Goal: Download file/media

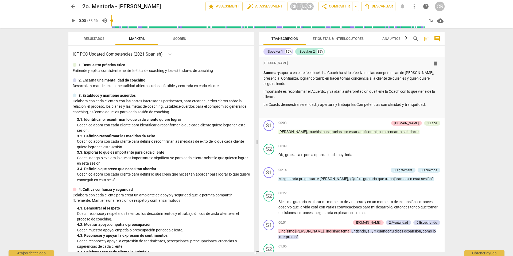
scroll to position [99, 0]
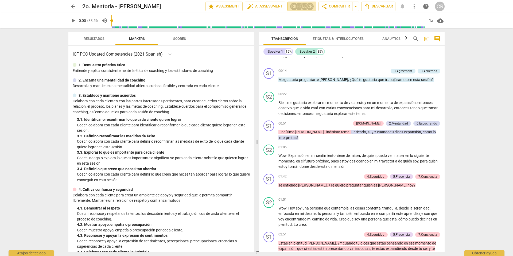
click at [304, 5] on div "LC" at bounding box center [304, 6] width 8 height 8
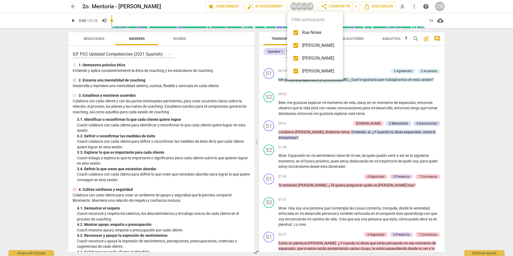
click at [371, 67] on div at bounding box center [256, 128] width 513 height 256
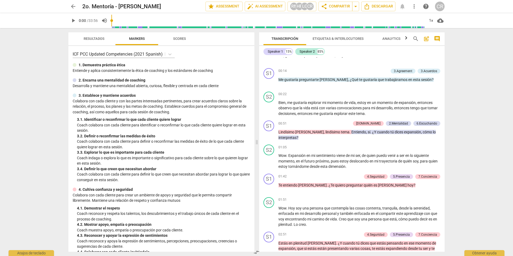
click at [73, 7] on span "arrow_back" at bounding box center [73, 6] width 6 height 6
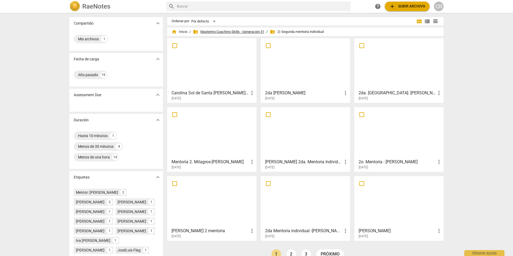
click at [221, 31] on span "folder_shared Mastering Coaching Skills - Generación 31" at bounding box center [228, 31] width 71 height 5
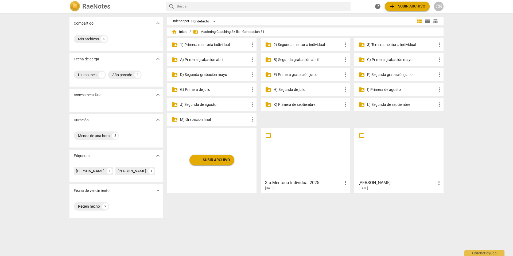
click at [377, 43] on p "3) Tercera mentoría individual" at bounding box center [401, 45] width 69 height 6
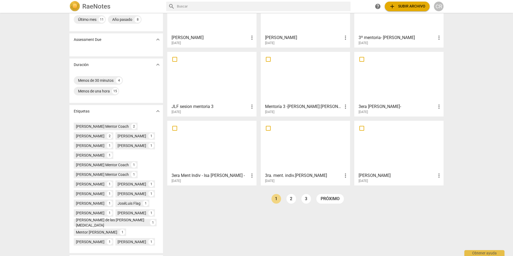
scroll to position [56, 0]
click at [315, 88] on div at bounding box center [305, 76] width 85 height 47
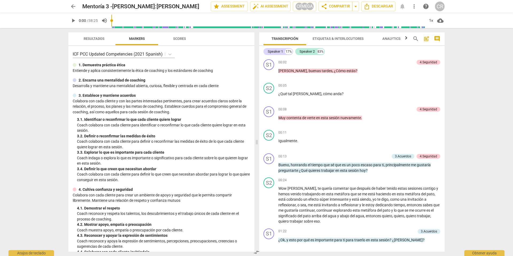
click at [73, 6] on span "arrow_back" at bounding box center [73, 6] width 6 height 6
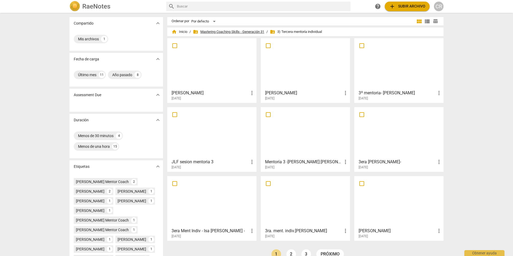
click at [226, 31] on span "folder_shared Mastering Coaching Skills - Generación 31" at bounding box center [228, 31] width 71 height 5
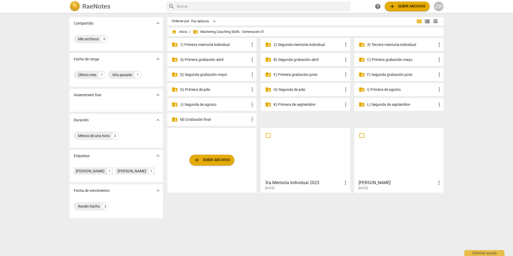
click at [295, 90] on p "H) Segunda de julio" at bounding box center [308, 90] width 69 height 6
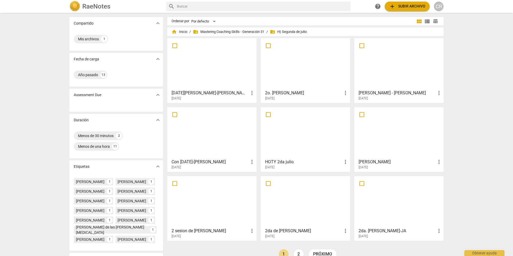
click at [294, 79] on div at bounding box center [305, 63] width 85 height 47
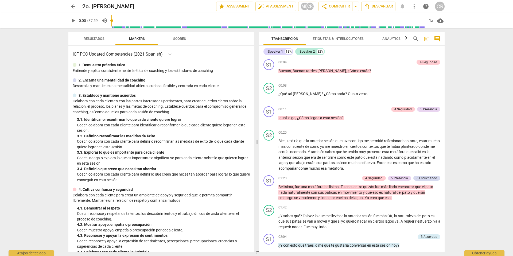
click at [72, 5] on span "arrow_back" at bounding box center [73, 6] width 6 height 6
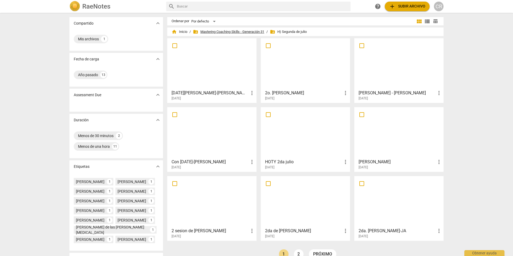
click at [213, 32] on span "folder_shared Mastering Coaching Skills - Generación 31" at bounding box center [228, 31] width 71 height 5
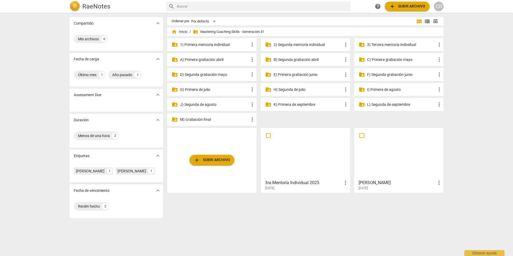
click at [206, 104] on p "J) Segunda de agosto" at bounding box center [214, 105] width 69 height 6
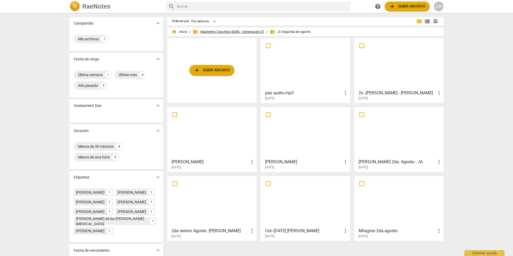
click at [219, 30] on span "folder_shared Mastering Coaching Skills - Generación 31" at bounding box center [228, 31] width 71 height 5
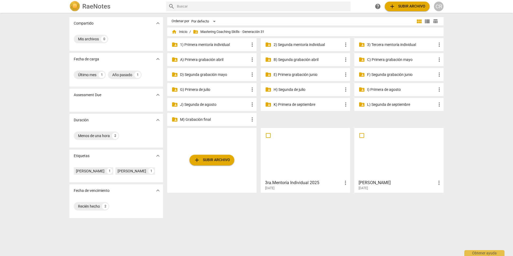
click at [290, 103] on p "K) Primera de septiembre" at bounding box center [308, 105] width 69 height 6
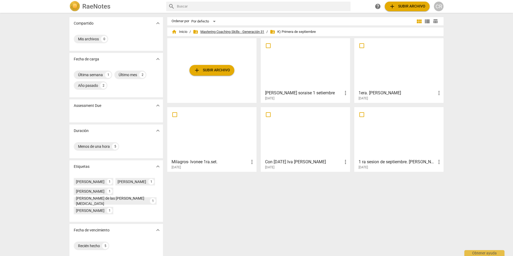
click at [247, 30] on span "folder_shared Mastering Coaching Skills - Generación 31" at bounding box center [228, 31] width 71 height 5
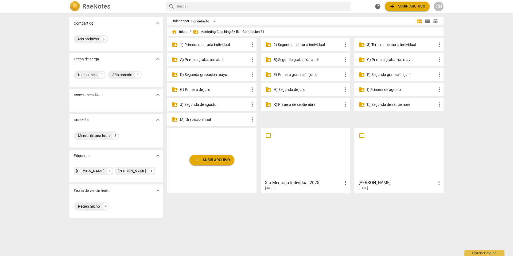
click at [378, 104] on p "L) Segunda de septiembre" at bounding box center [401, 105] width 69 height 6
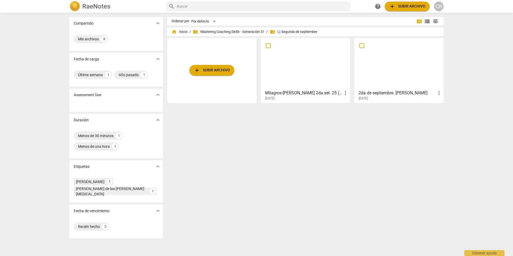
click at [291, 77] on div at bounding box center [305, 63] width 85 height 47
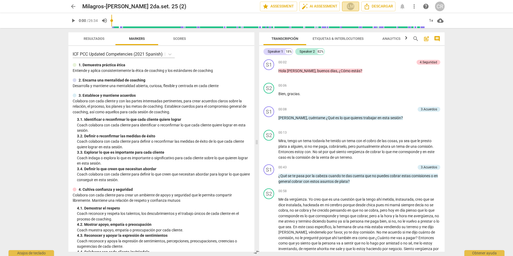
click at [351, 5] on div "LM" at bounding box center [350, 6] width 8 height 8
click at [372, 78] on div at bounding box center [256, 128] width 513 height 256
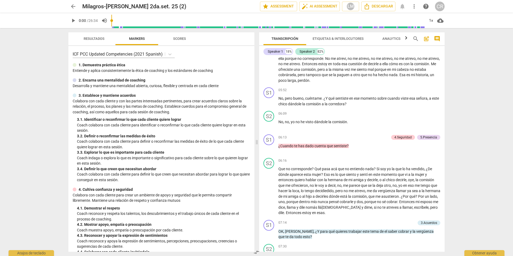
scroll to position [383, 0]
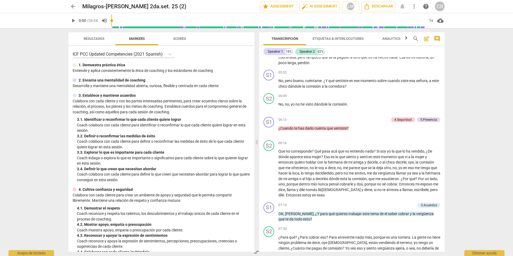
click at [73, 3] on button "arrow_back" at bounding box center [73, 7] width 10 height 10
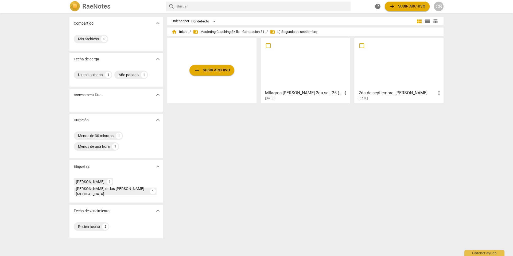
click at [406, 84] on div at bounding box center [398, 63] width 85 height 47
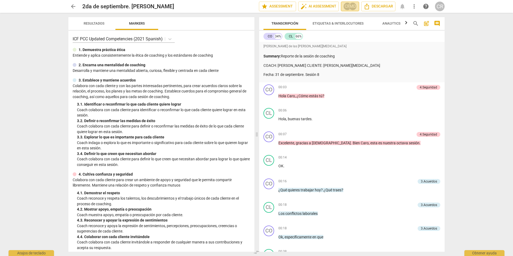
click at [347, 6] on div "CR" at bounding box center [347, 6] width 8 height 8
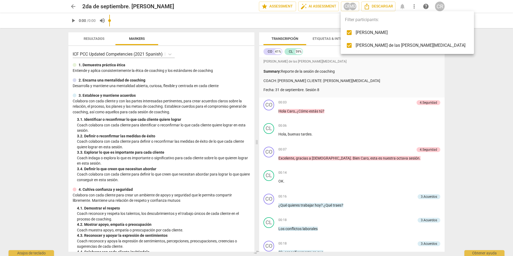
click at [357, 98] on div at bounding box center [256, 128] width 513 height 256
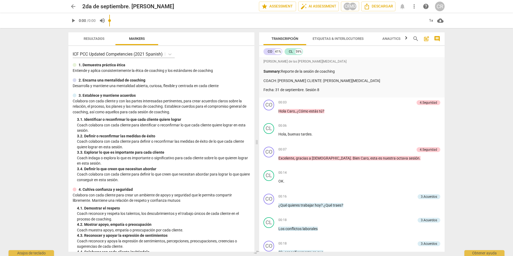
click at [71, 6] on span "arrow_back" at bounding box center [73, 6] width 6 height 6
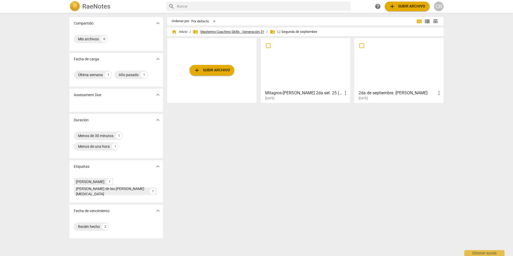
click at [224, 31] on span "folder_shared Mastering Coaching Skills - Generación 31" at bounding box center [228, 31] width 71 height 5
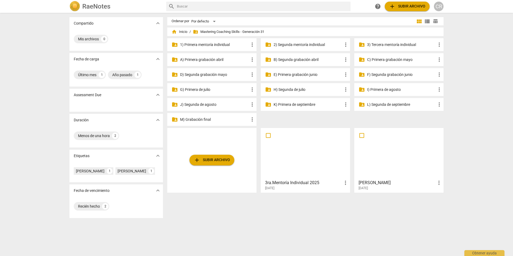
click at [302, 104] on p "K) Primera de septiembre" at bounding box center [308, 105] width 69 height 6
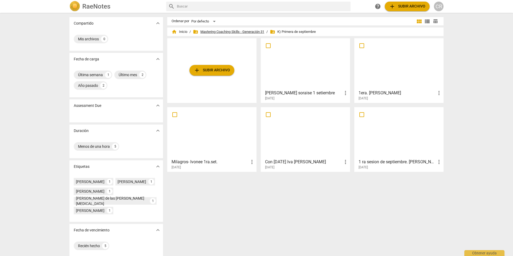
click at [221, 32] on span "folder_shared Mastering Coaching Skills - Generación 31" at bounding box center [228, 31] width 71 height 5
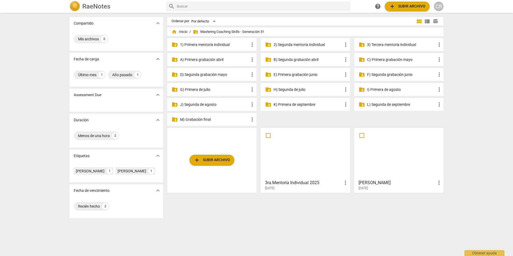
click at [199, 118] on p "M) Grabación final" at bounding box center [214, 120] width 69 height 6
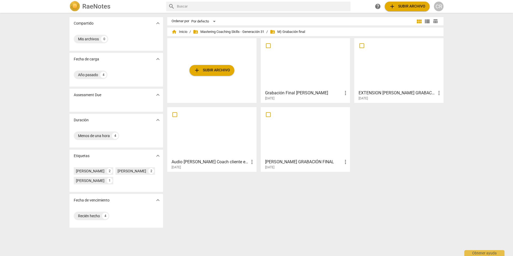
click at [298, 122] on div at bounding box center [305, 132] width 85 height 47
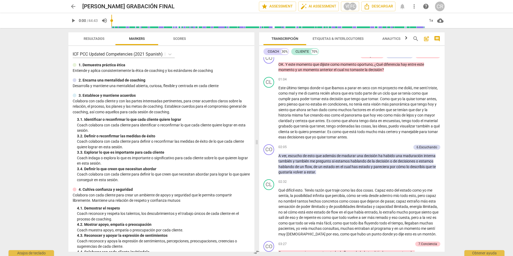
scroll to position [190, 0]
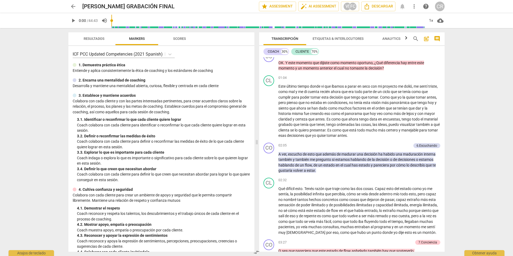
click at [71, 6] on span "arrow_back" at bounding box center [73, 6] width 6 height 6
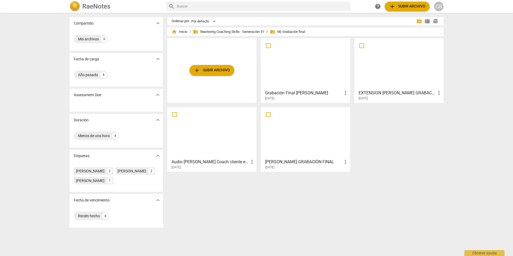
click at [289, 95] on h3 "Grabación Final [PERSON_NAME]" at bounding box center [303, 93] width 77 height 6
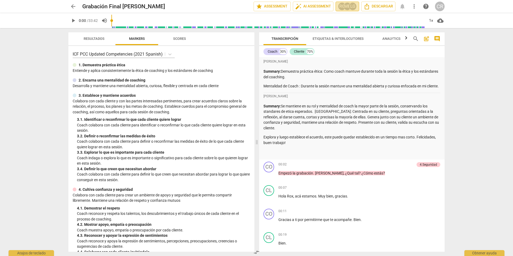
click at [345, 6] on div "MP" at bounding box center [347, 6] width 8 height 8
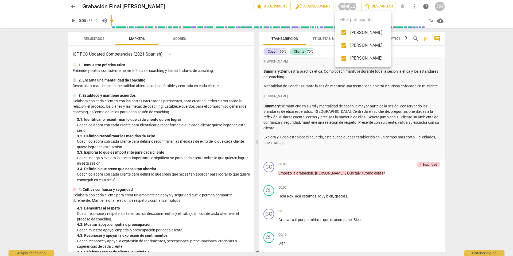
click at [316, 98] on div at bounding box center [256, 128] width 513 height 256
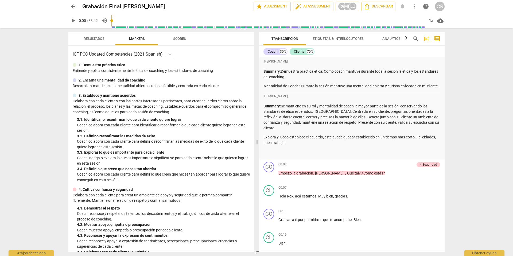
click at [282, 99] on span "[PERSON_NAME]" at bounding box center [275, 96] width 24 height 5
click at [343, 5] on div "MP" at bounding box center [347, 6] width 8 height 8
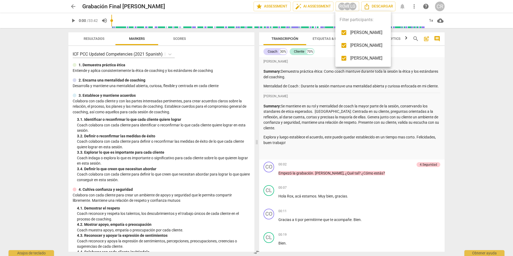
click at [326, 129] on div at bounding box center [256, 128] width 513 height 256
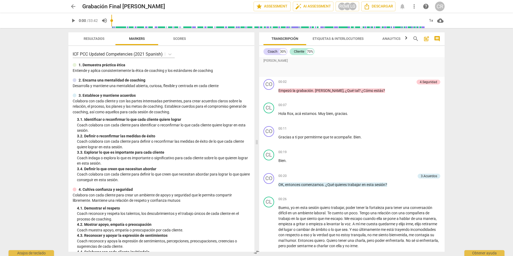
scroll to position [64, 0]
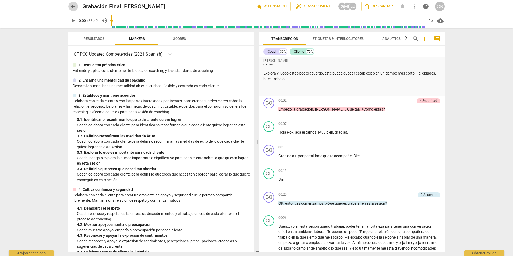
click at [73, 5] on span "arrow_back" at bounding box center [73, 6] width 6 height 6
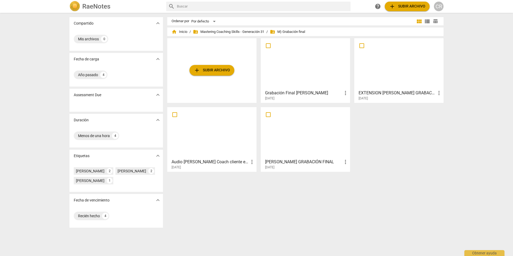
click at [298, 117] on div at bounding box center [305, 132] width 85 height 47
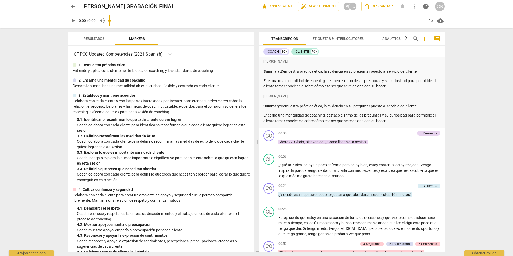
click at [349, 6] on div "FC" at bounding box center [353, 6] width 8 height 8
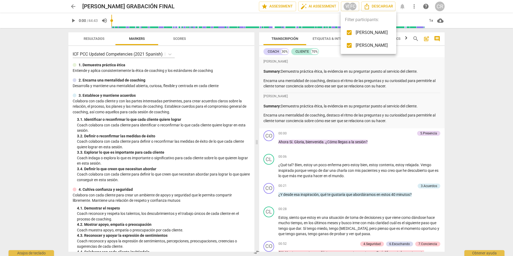
click at [373, 64] on div at bounding box center [256, 128] width 513 height 256
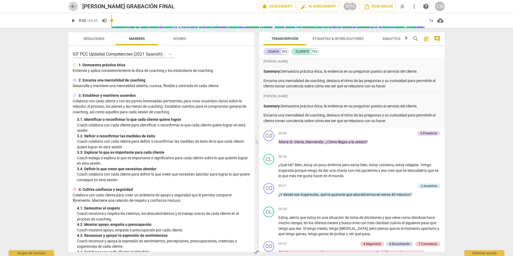
click at [73, 6] on span "arrow_back" at bounding box center [73, 6] width 6 height 6
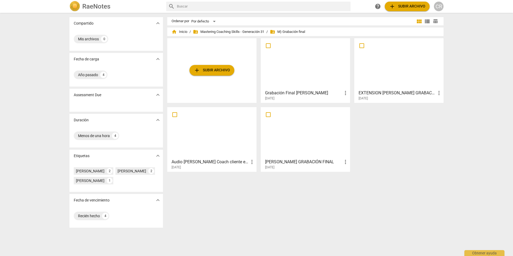
click at [304, 144] on div at bounding box center [305, 132] width 85 height 47
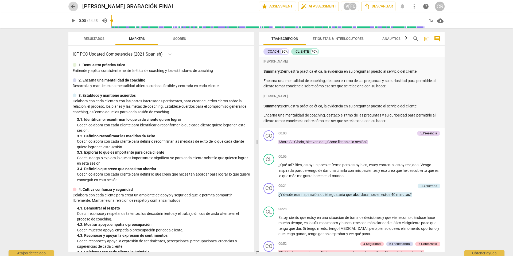
click at [72, 6] on span "arrow_back" at bounding box center [73, 6] width 6 height 6
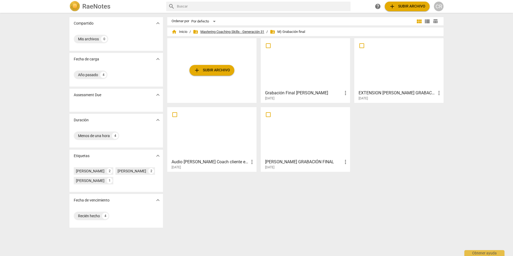
click at [244, 31] on span "folder_shared Mastering Coaching Skills - Generación 31" at bounding box center [228, 31] width 71 height 5
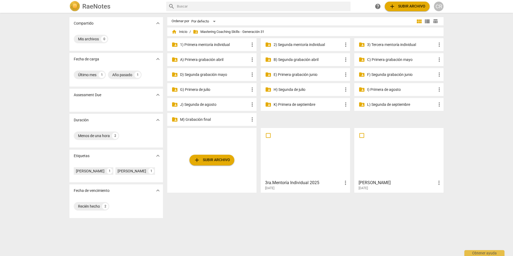
click at [377, 44] on p "3) Tercera mentoría individual" at bounding box center [401, 45] width 69 height 6
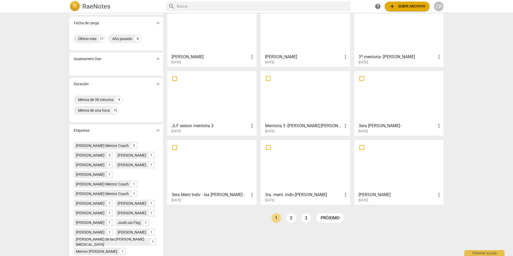
scroll to position [33, 0]
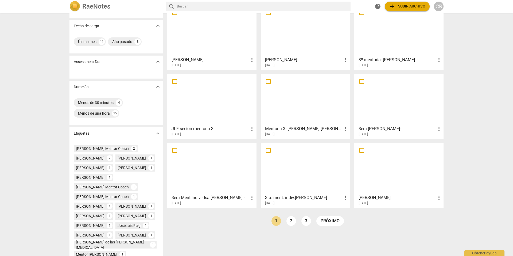
click at [310, 113] on div at bounding box center [305, 99] width 85 height 47
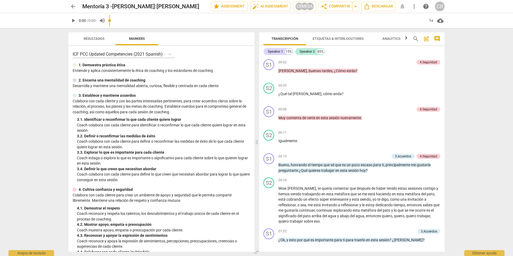
click at [91, 38] on span "Resultados" at bounding box center [94, 39] width 21 height 4
click at [90, 37] on span "Resultados" at bounding box center [94, 39] width 21 height 4
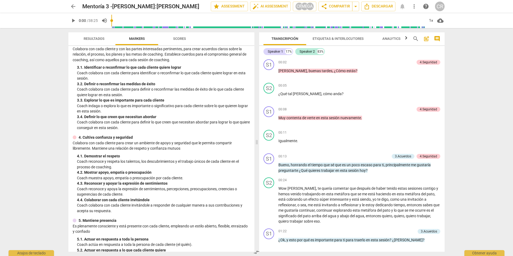
scroll to position [54, 0]
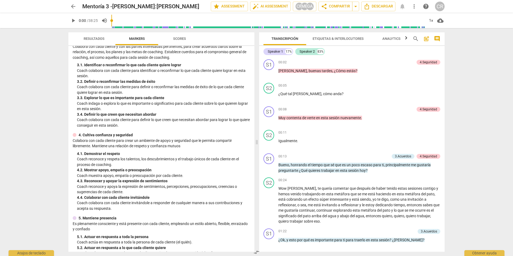
click at [95, 38] on span "Resultados" at bounding box center [94, 39] width 21 height 4
click at [90, 37] on span "Resultados" at bounding box center [94, 39] width 21 height 4
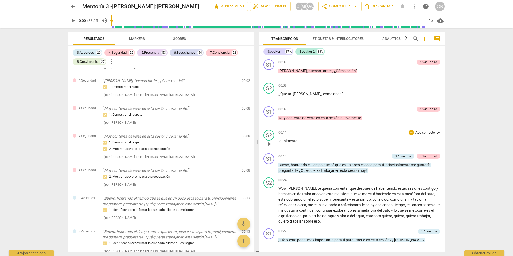
scroll to position [21, 0]
click at [380, 6] on span "Descargar" at bounding box center [378, 6] width 29 height 6
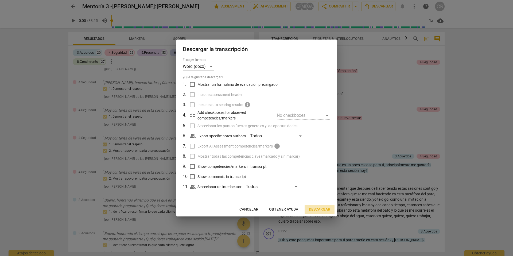
click at [318, 208] on span "Descargar" at bounding box center [319, 209] width 21 height 5
